Goal: Information Seeking & Learning: Learn about a topic

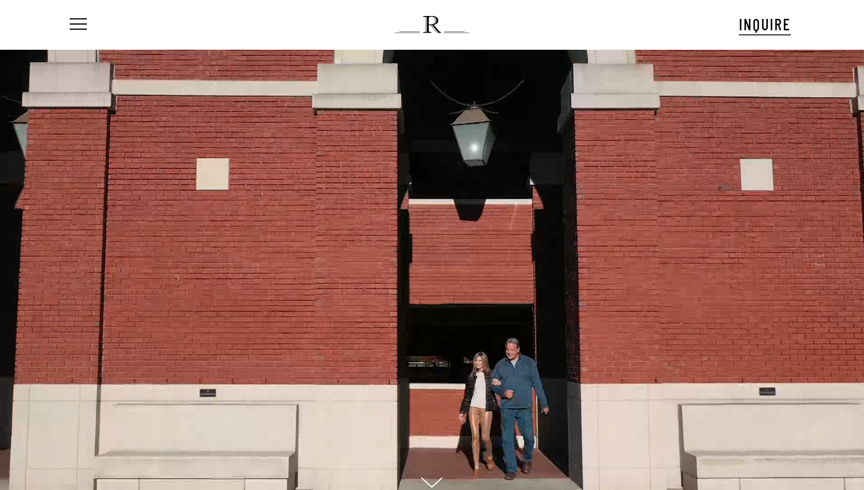
scroll to position [11, 2]
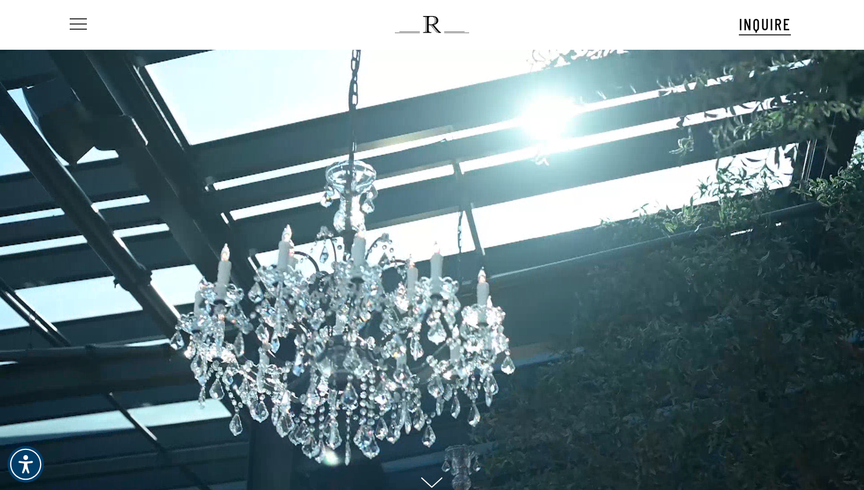
click at [81, 23] on span "Navigation Menu" at bounding box center [78, 25] width 13 height 16
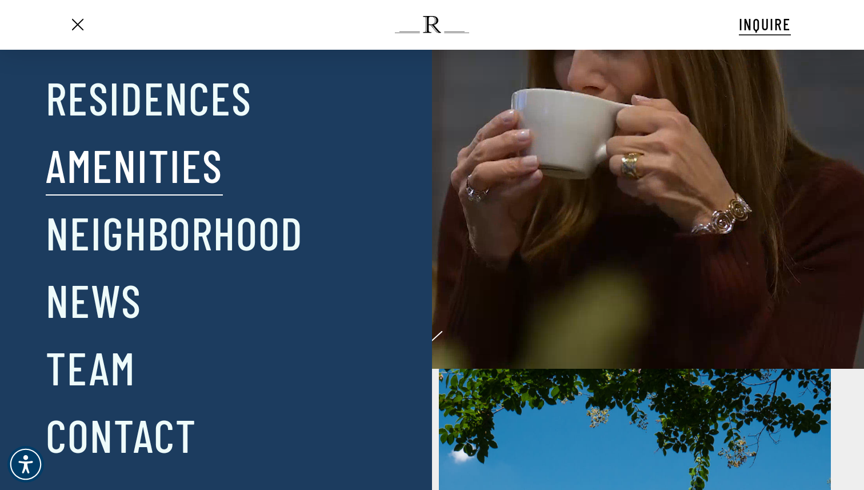
scroll to position [147, 0]
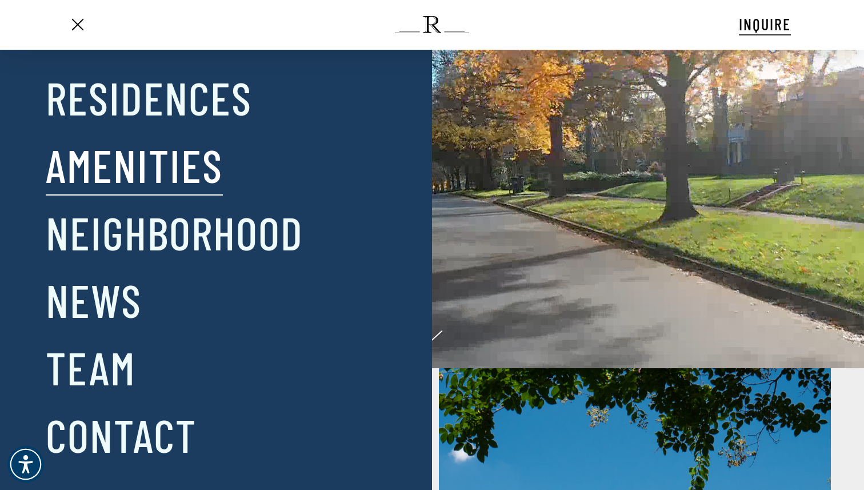
click at [107, 181] on link "Amenities" at bounding box center [134, 164] width 177 height 59
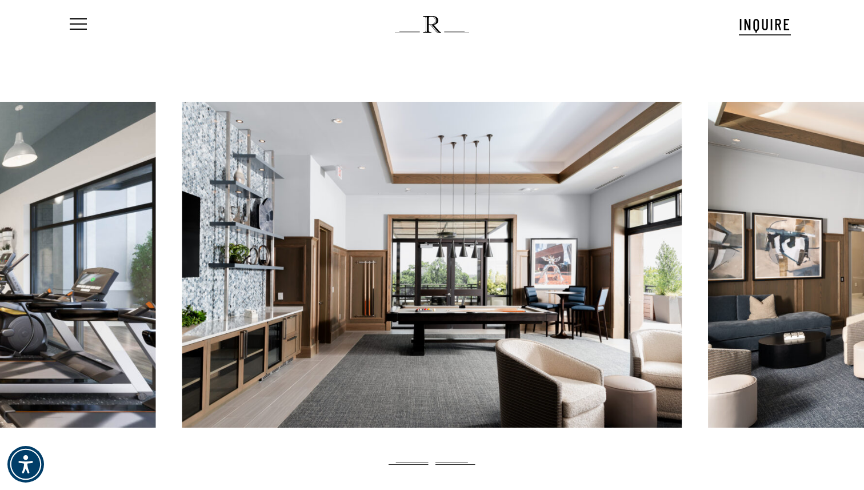
click at [62, 22] on div "Menu INQUIRE Menu Menu No menu assigned" at bounding box center [432, 25] width 821 height 50
click at [75, 22] on span "Navigation Menu" at bounding box center [78, 25] width 13 height 16
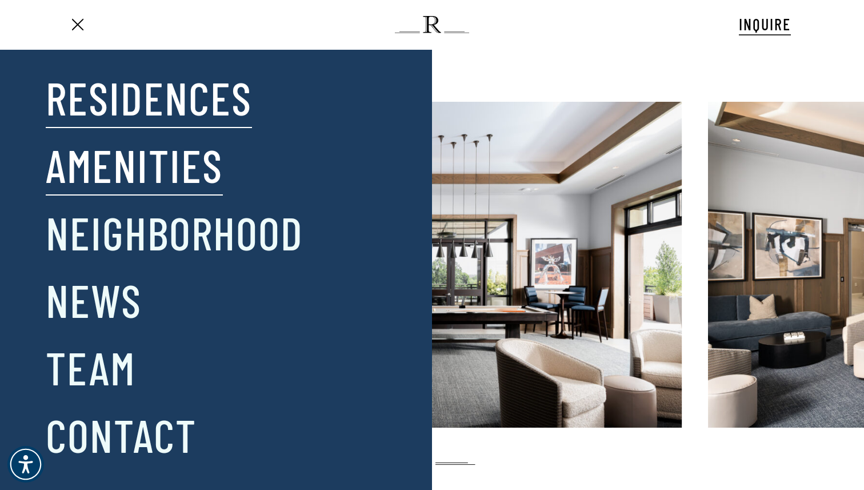
click at [83, 100] on link "Residences" at bounding box center [149, 96] width 206 height 59
click at [122, 303] on link "News" at bounding box center [94, 299] width 96 height 59
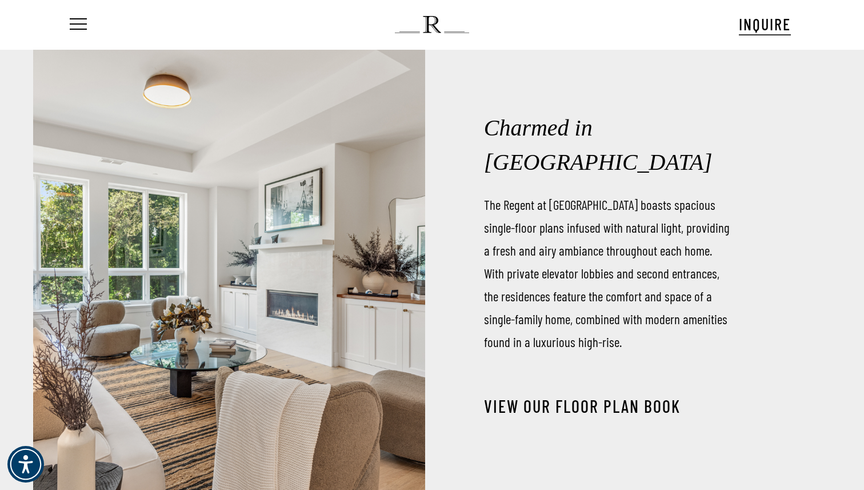
click at [580, 396] on link "View our Floor Plan Book" at bounding box center [582, 406] width 197 height 21
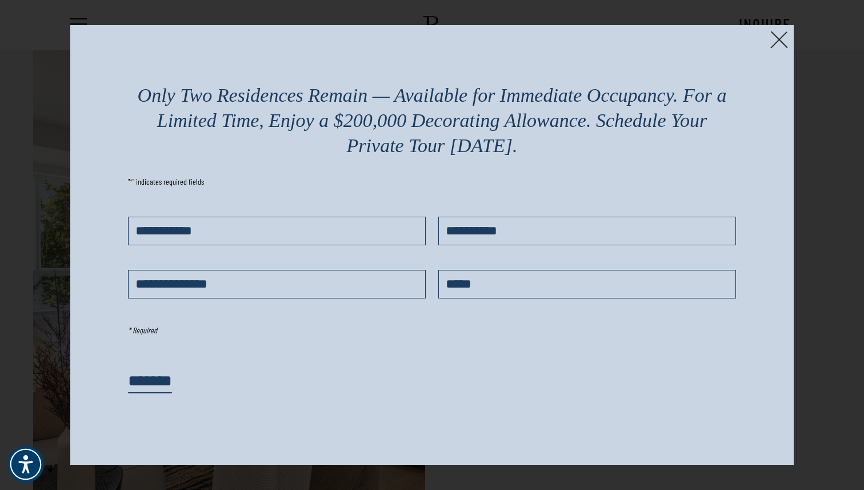
click at [774, 35] on img at bounding box center [780, 40] width 18 height 18
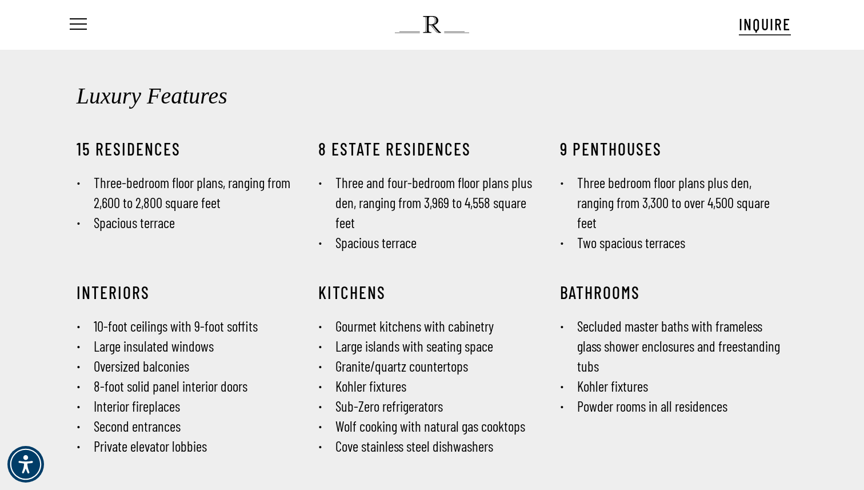
click at [755, 26] on span "INQUIRE" at bounding box center [765, 23] width 52 height 19
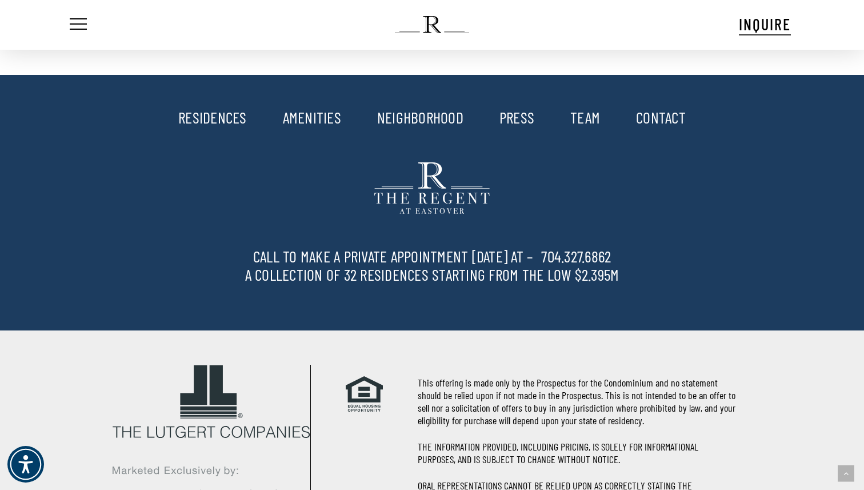
scroll to position [1373, 0]
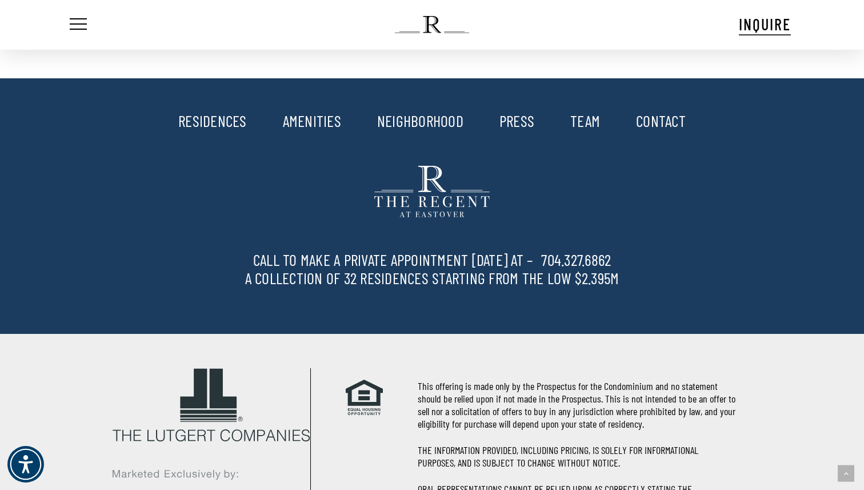
click at [194, 111] on link "RESIDENCES" at bounding box center [212, 120] width 69 height 19
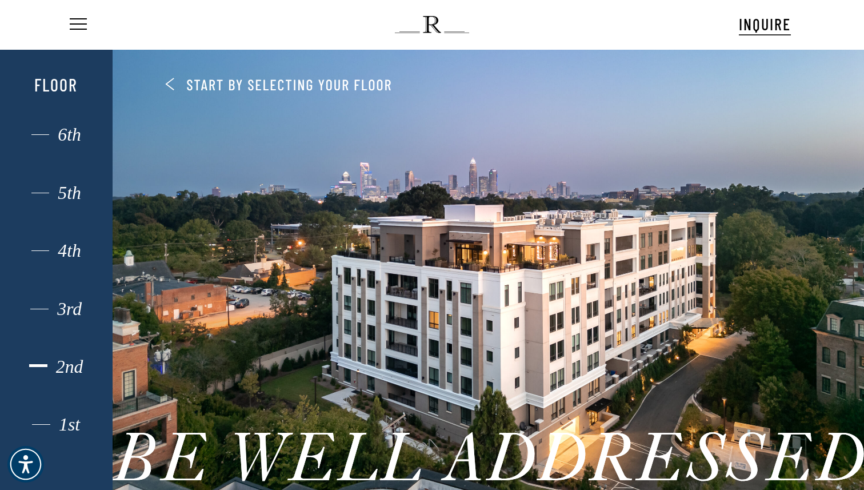
click at [74, 374] on div "2nd" at bounding box center [56, 367] width 78 height 15
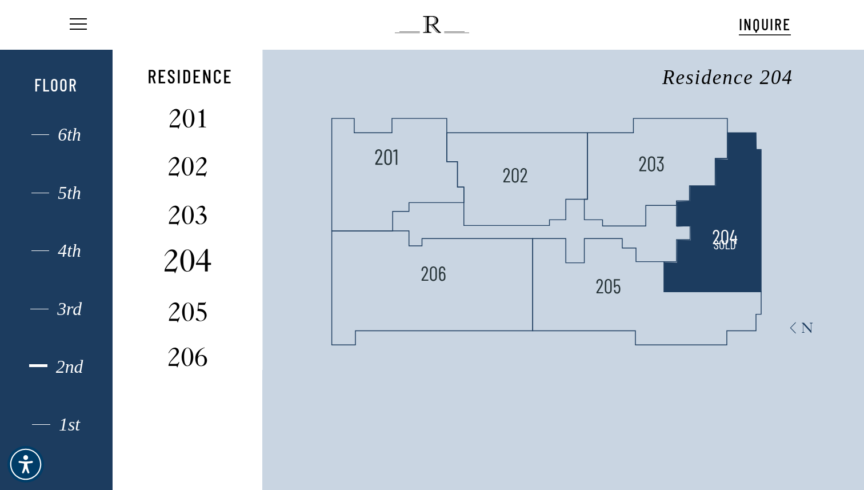
click at [191, 269] on img at bounding box center [188, 261] width 76 height 30
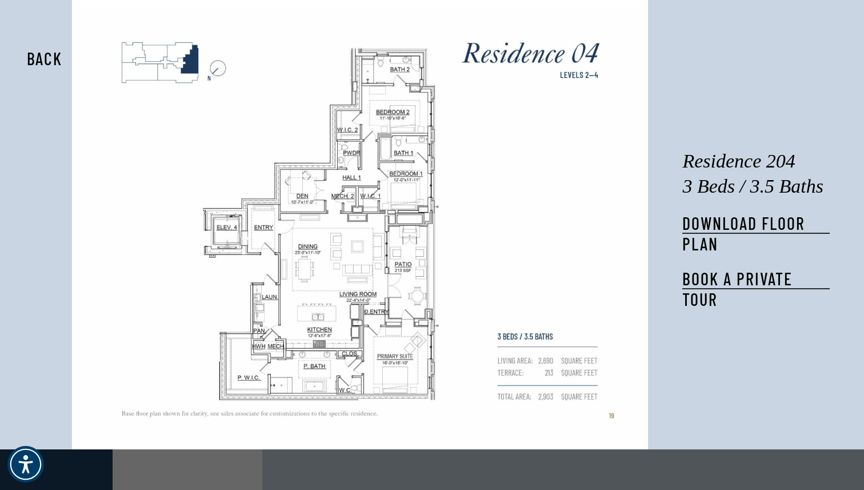
click at [56, 59] on button "Back" at bounding box center [45, 58] width 72 height 26
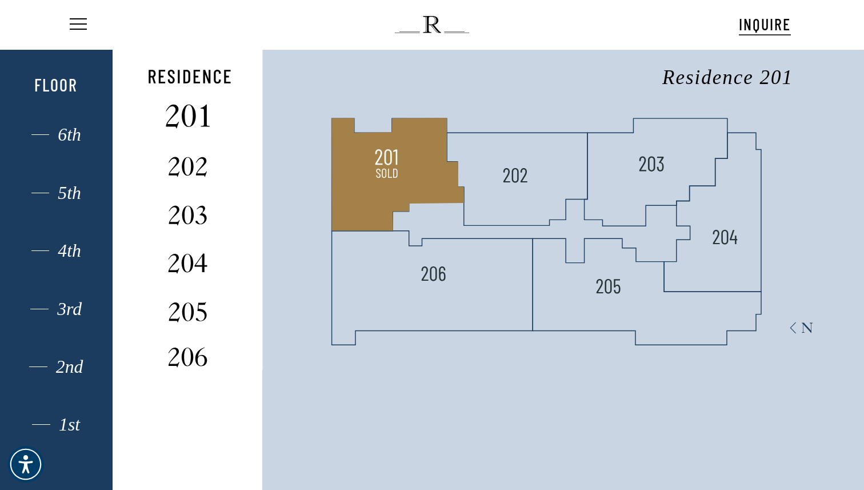
click at [179, 103] on img at bounding box center [188, 116] width 76 height 30
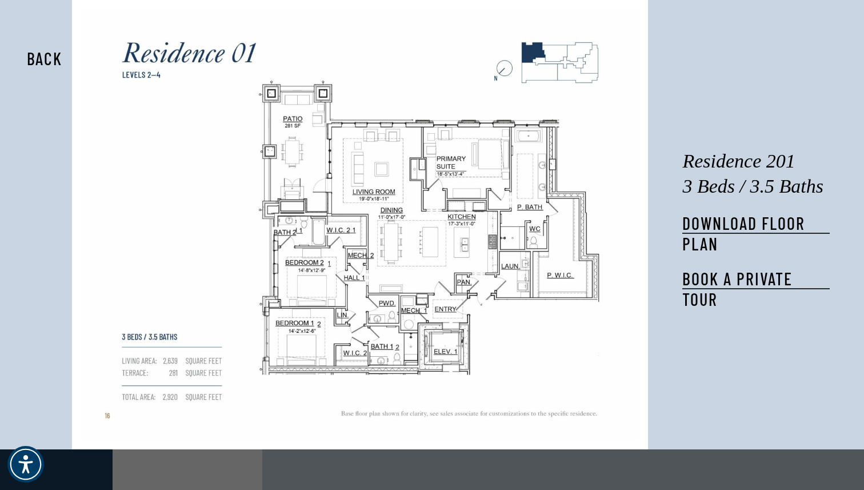
click at [47, 49] on button "Back" at bounding box center [45, 58] width 72 height 26
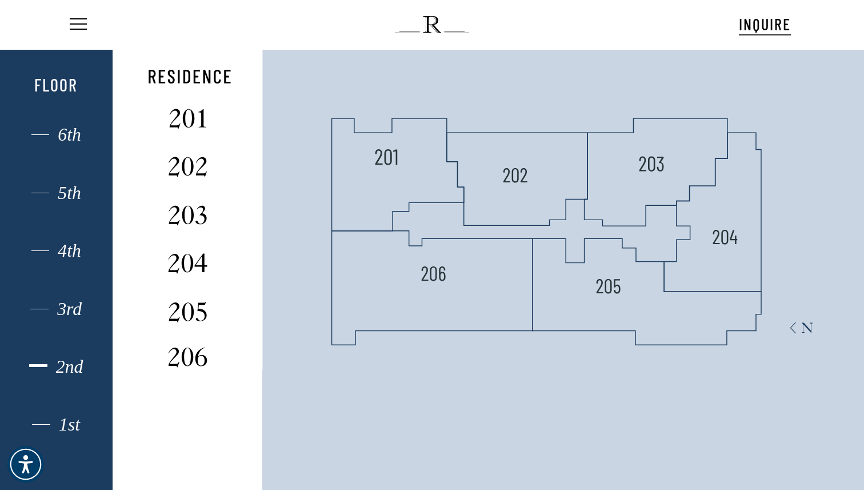
click at [74, 374] on div "2nd" at bounding box center [56, 367] width 78 height 15
click at [62, 430] on div "1st" at bounding box center [56, 424] width 78 height 15
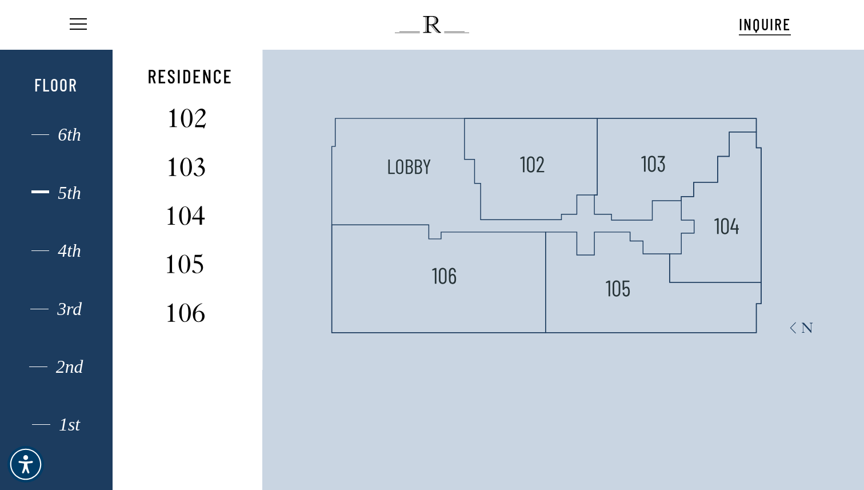
click at [75, 190] on div "5th" at bounding box center [56, 193] width 78 height 15
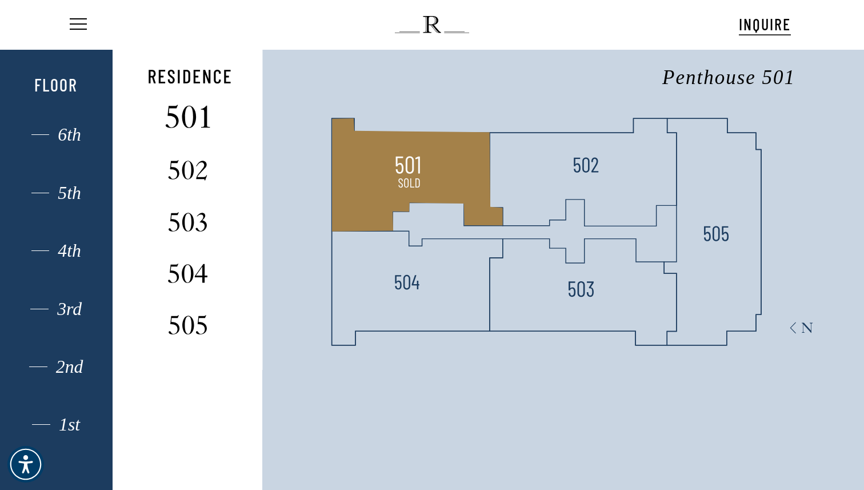
click at [193, 119] on img at bounding box center [188, 116] width 76 height 30
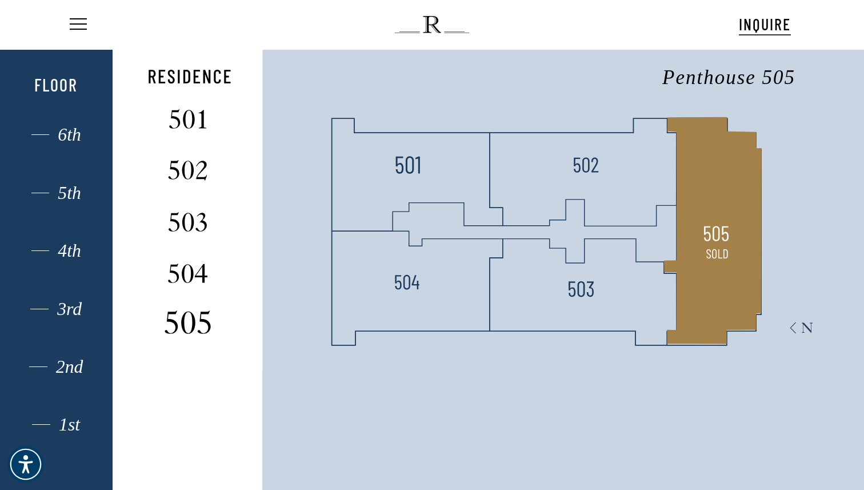
click at [197, 328] on img at bounding box center [188, 323] width 76 height 30
click at [200, 317] on img at bounding box center [188, 323] width 76 height 30
click at [205, 327] on img at bounding box center [188, 323] width 76 height 30
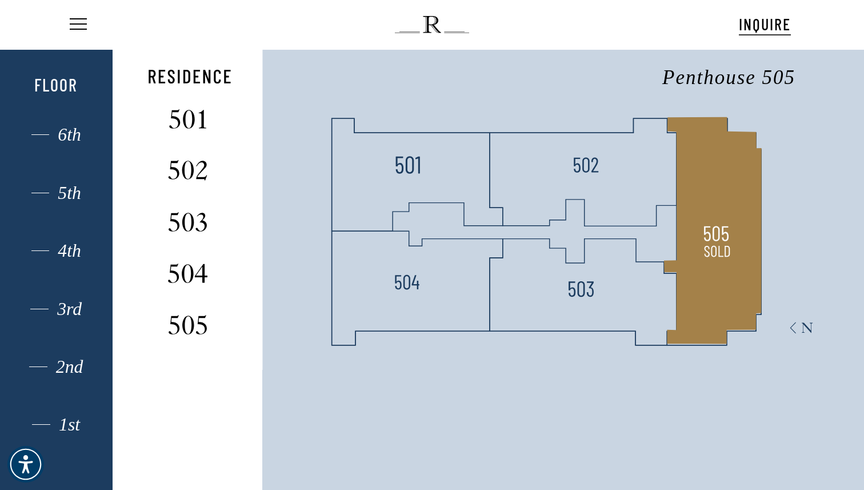
click at [707, 242] on img at bounding box center [718, 252] width 30 height 30
click at [710, 230] on img at bounding box center [717, 232] width 30 height 30
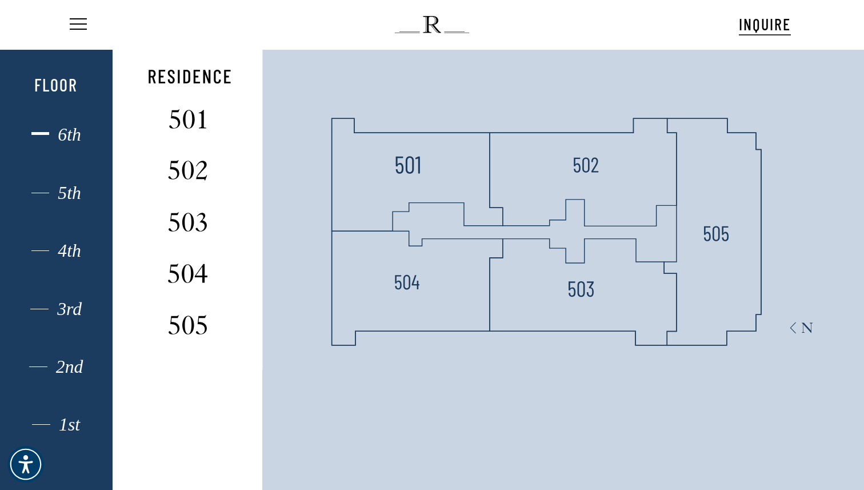
click at [77, 132] on div "6th" at bounding box center [56, 135] width 78 height 15
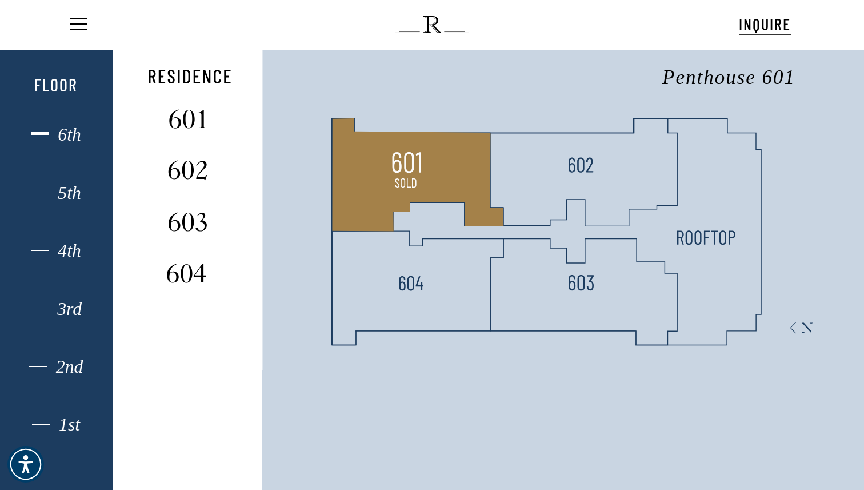
click at [408, 166] on img at bounding box center [406, 163] width 30 height 30
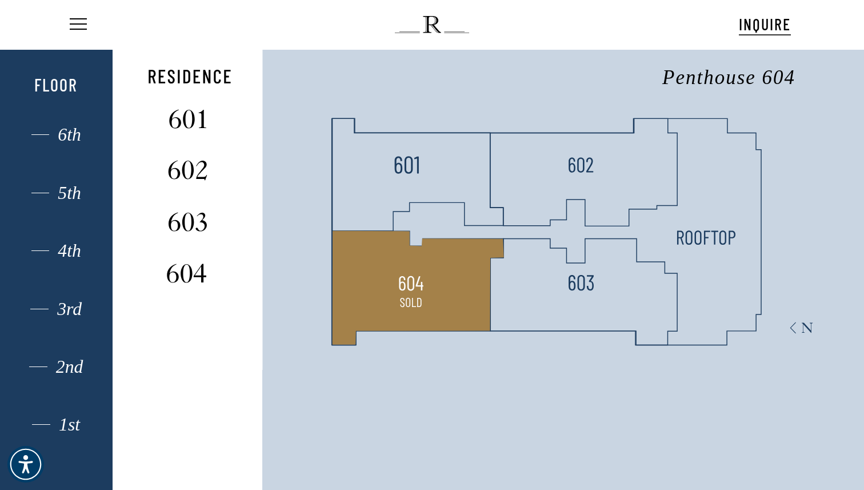
click at [435, 266] on polygon at bounding box center [418, 288] width 172 height 114
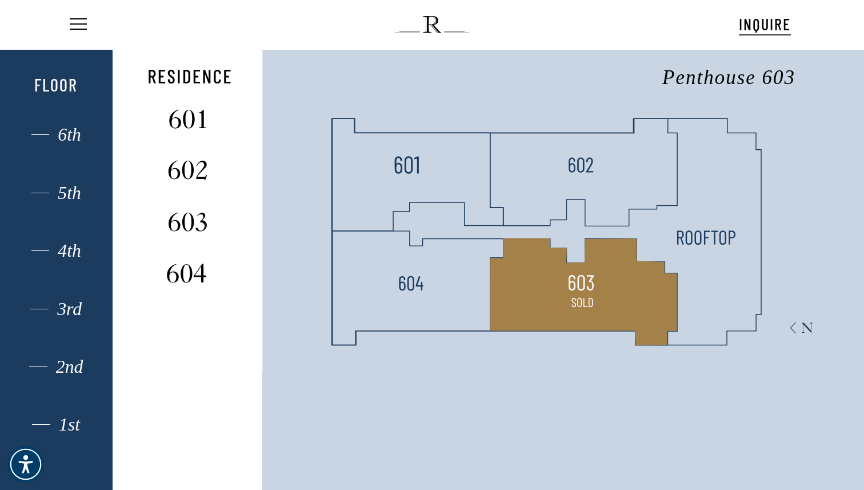
click at [561, 268] on polygon at bounding box center [583, 291] width 187 height 107
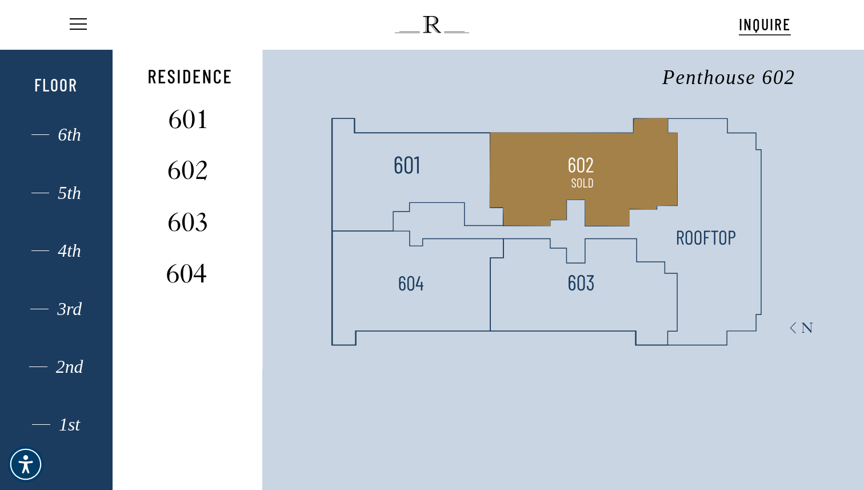
click at [557, 198] on polygon at bounding box center [583, 172] width 188 height 108
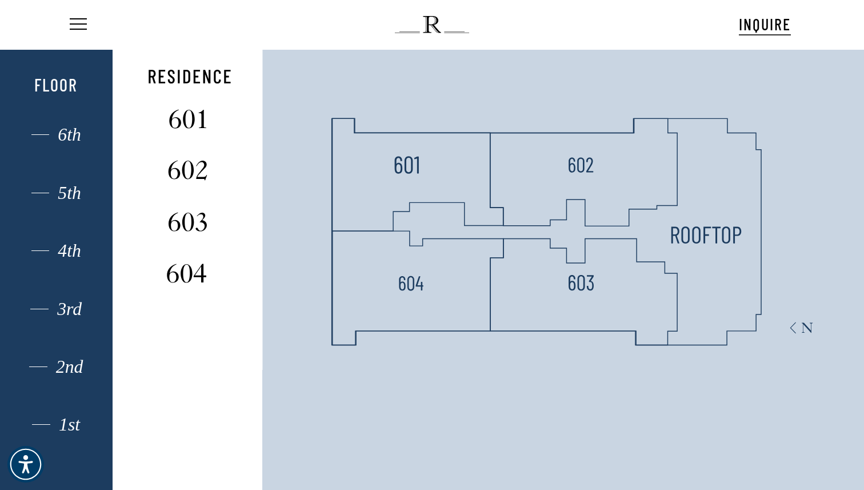
click at [709, 232] on img at bounding box center [706, 235] width 71 height 30
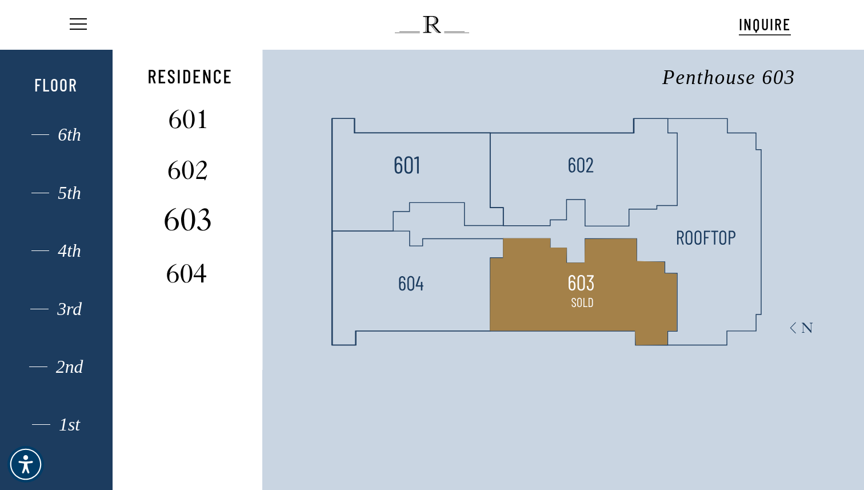
click at [194, 217] on img at bounding box center [188, 219] width 76 height 30
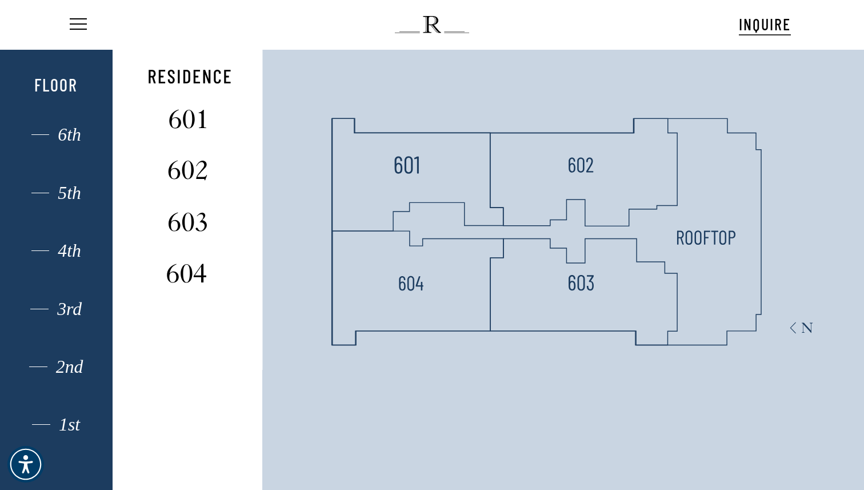
click at [53, 354] on div "1st 2nd 3rd 4th 5th 6th Floor" at bounding box center [56, 293] width 78 height 446
click at [50, 381] on div "1st 2nd 3rd 4th 5th 6th Floor" at bounding box center [56, 293] width 78 height 446
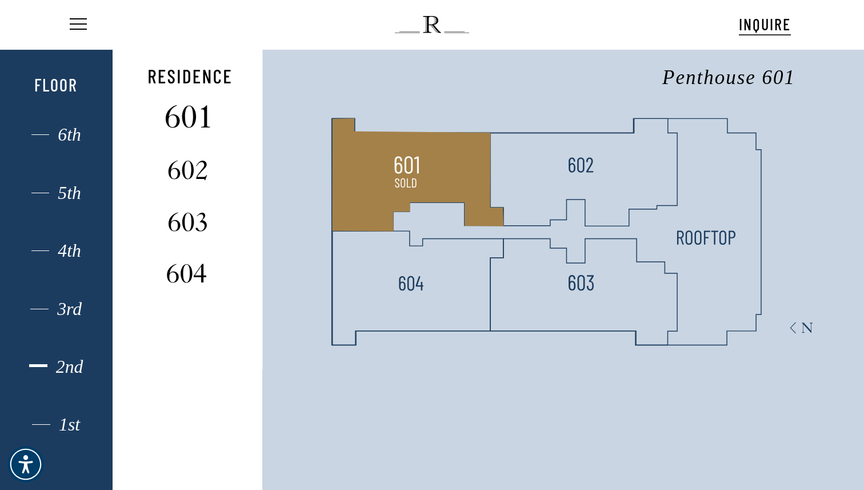
click at [172, 125] on img at bounding box center [188, 116] width 76 height 30
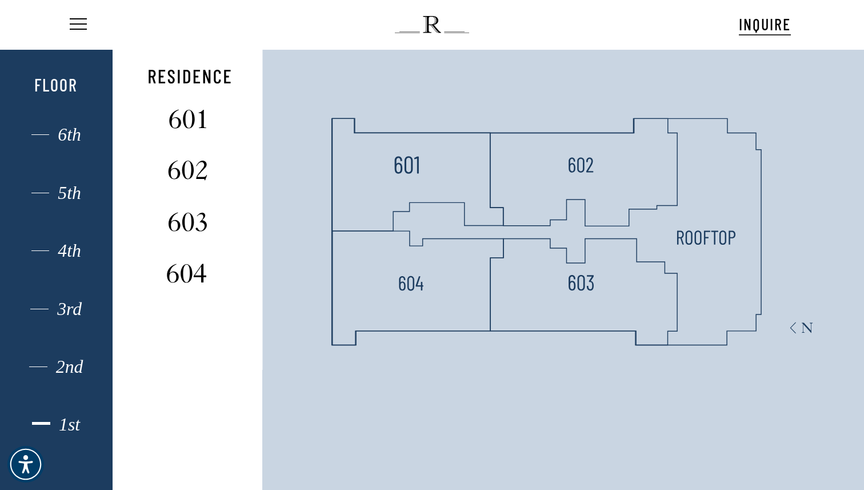
click at [77, 420] on div "1st" at bounding box center [56, 424] width 78 height 15
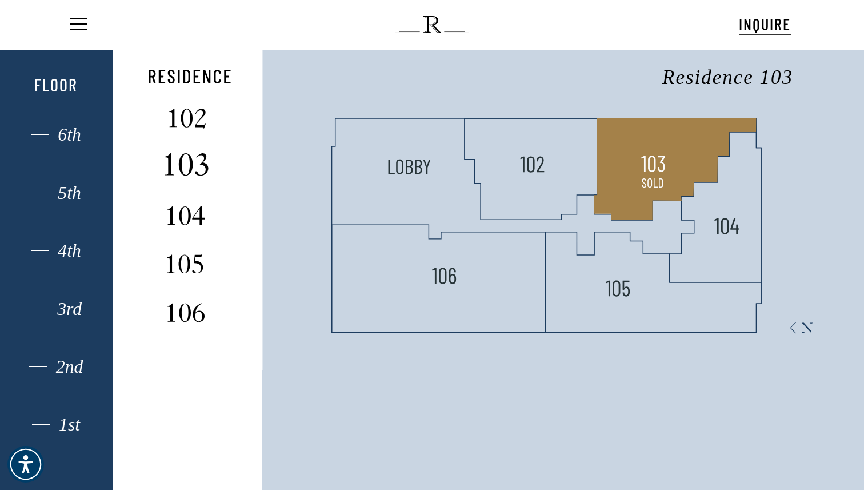
click at [185, 168] on img at bounding box center [188, 164] width 76 height 30
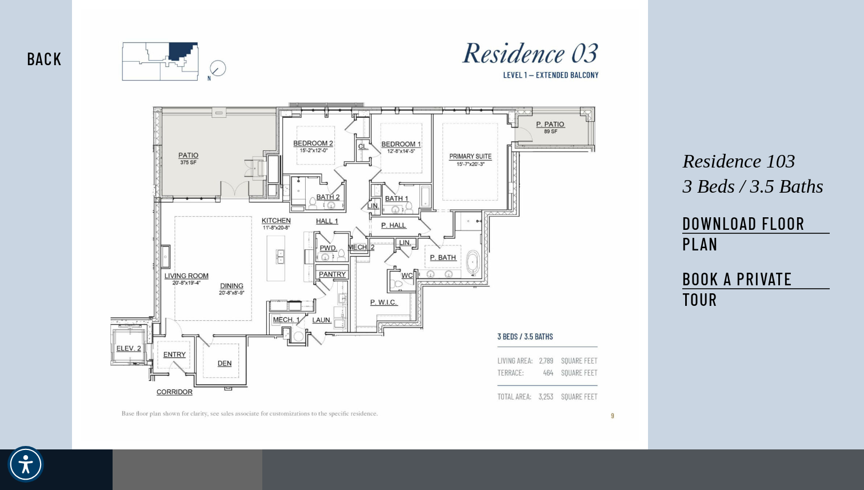
click at [197, 199] on img at bounding box center [360, 225] width 559 height 432
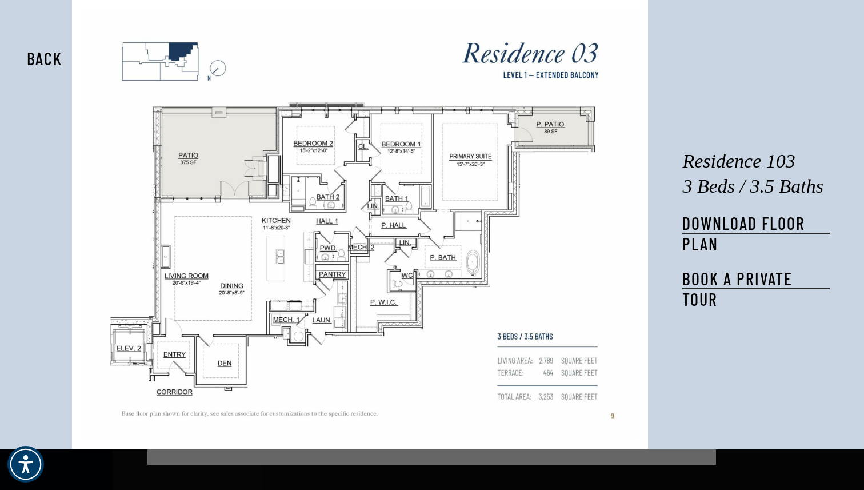
click at [47, 59] on button "Back" at bounding box center [45, 58] width 72 height 26
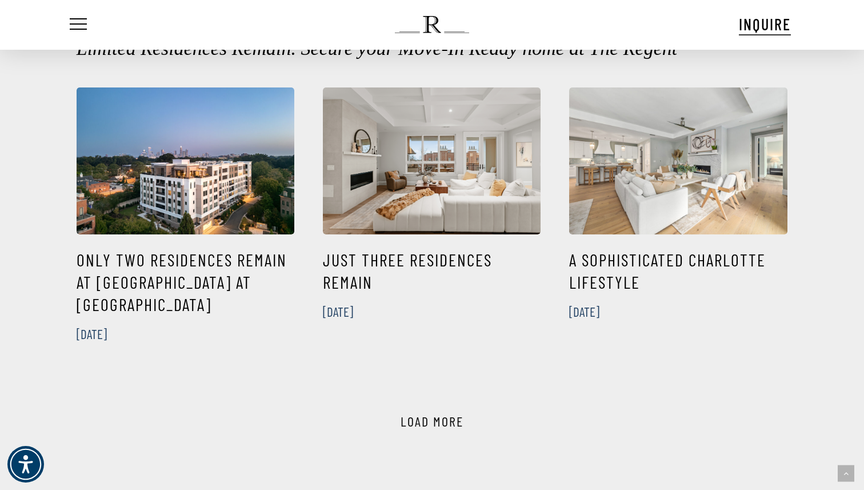
scroll to position [518, 0]
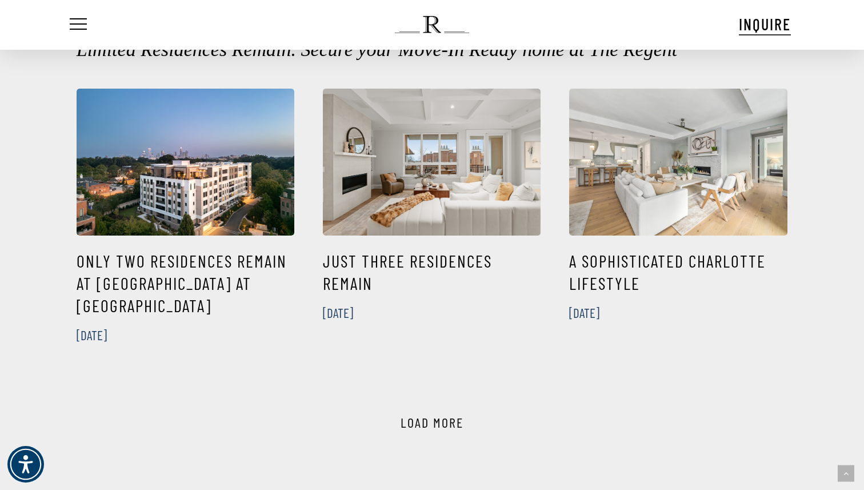
click at [387, 149] on link "Just Three Residences Remain" at bounding box center [432, 162] width 218 height 147
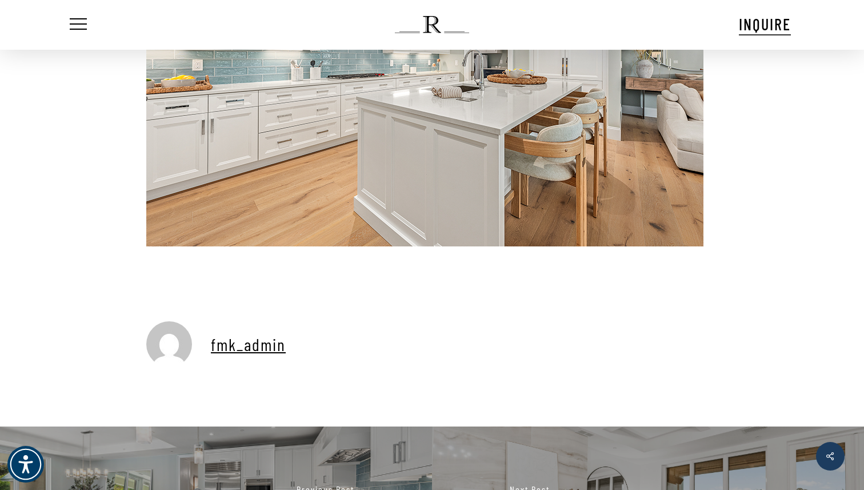
scroll to position [2222, 0]
